Goal: Task Accomplishment & Management: Manage account settings

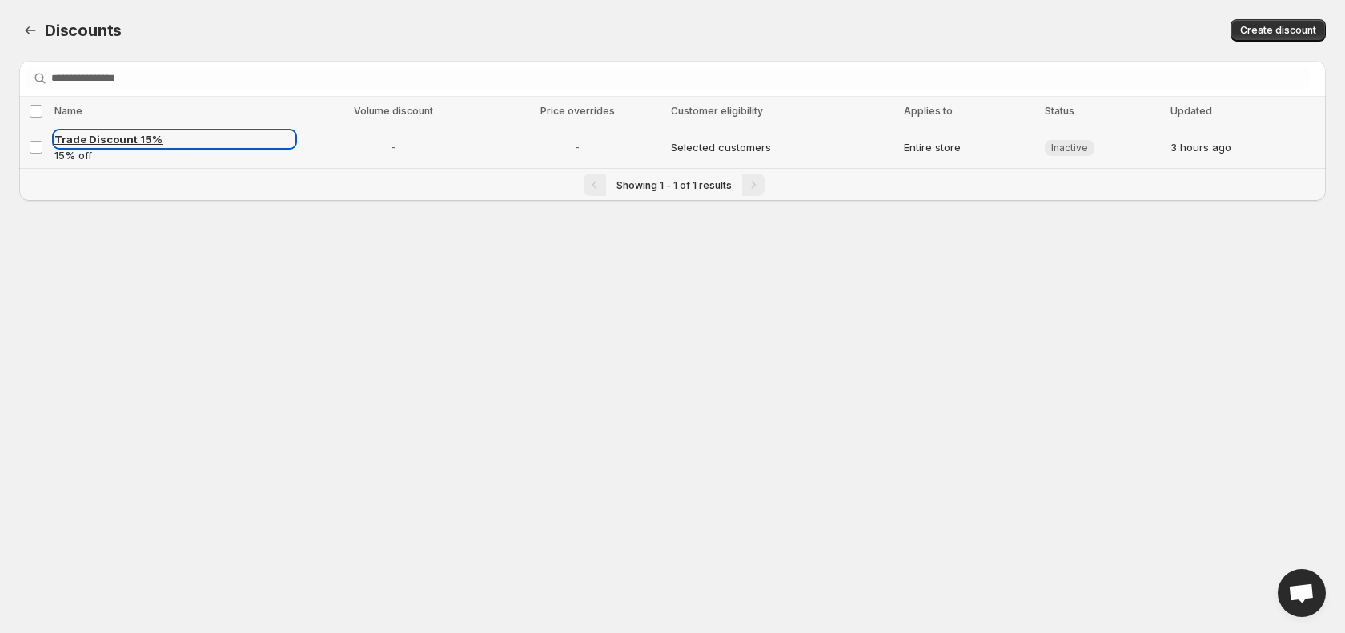
click at [104, 143] on span "Trade Discount 15%" at bounding box center [108, 139] width 108 height 13
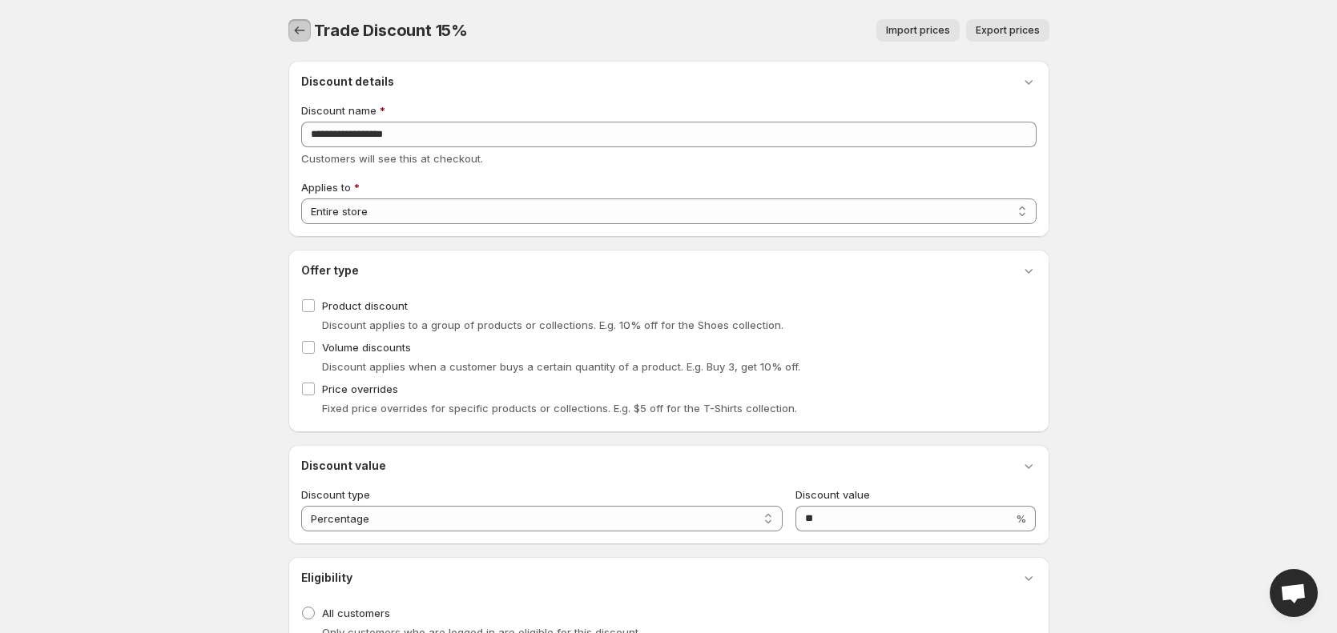
click at [288, 33] on button "button" at bounding box center [299, 30] width 22 height 22
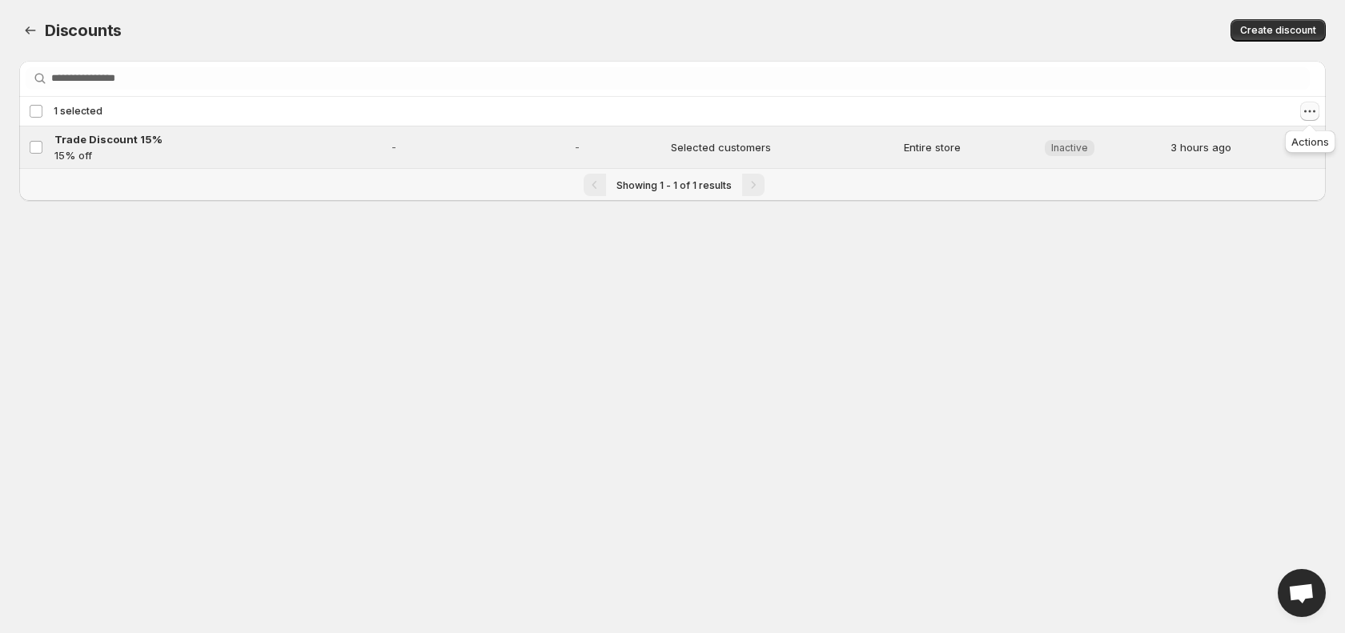
click at [1308, 111] on icon "Actions" at bounding box center [1310, 111] width 16 height 16
click at [1293, 143] on span "Enable discounts" at bounding box center [1264, 143] width 86 height 13
